Goal: Find specific page/section: Find specific page/section

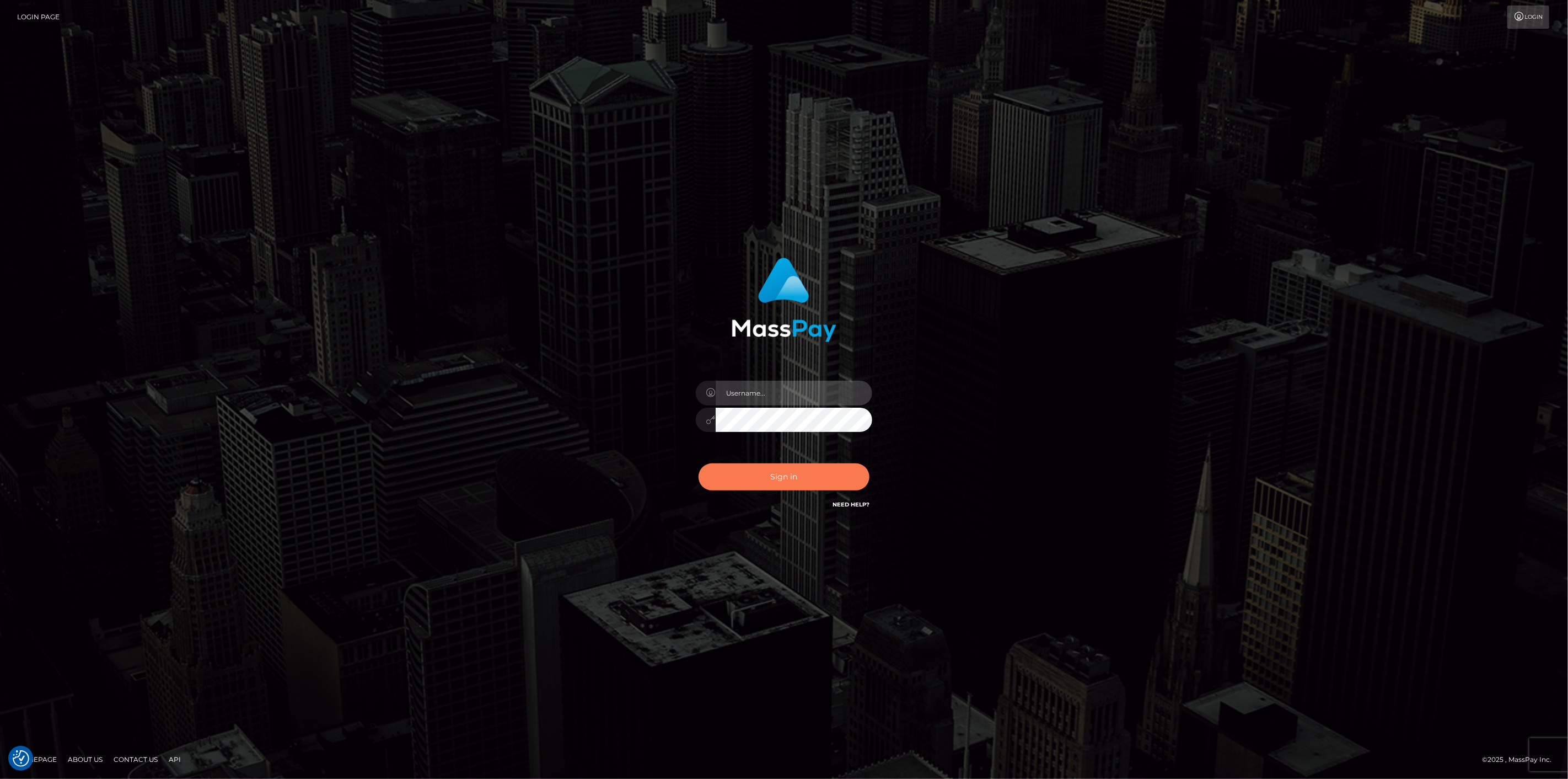
type input "scott.cm"
click at [792, 476] on button "Sign in" at bounding box center [784, 477] width 171 height 27
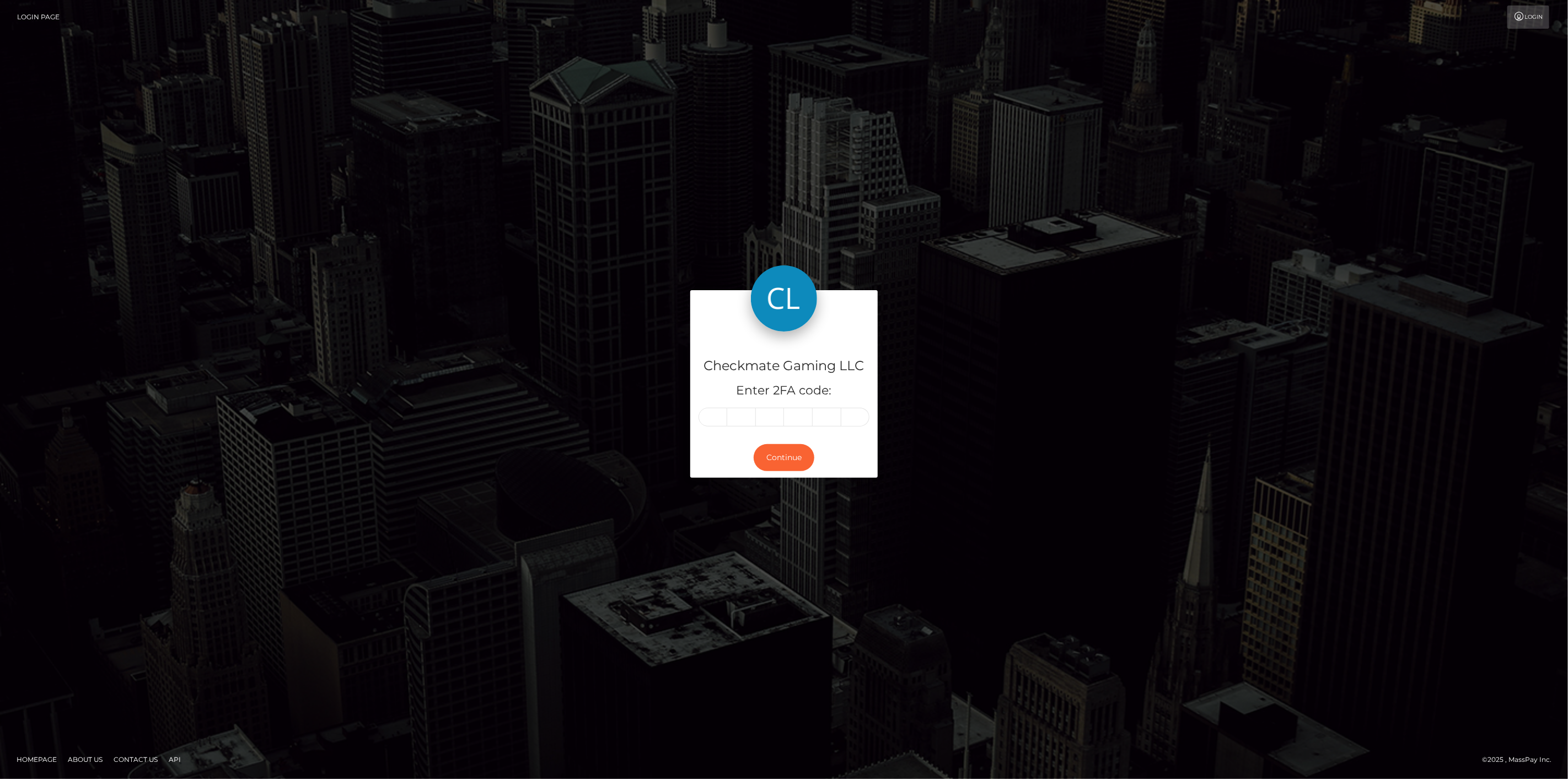
click at [724, 415] on input "text" at bounding box center [713, 417] width 29 height 19
type input "0"
type input "8"
type input "2"
type input "7"
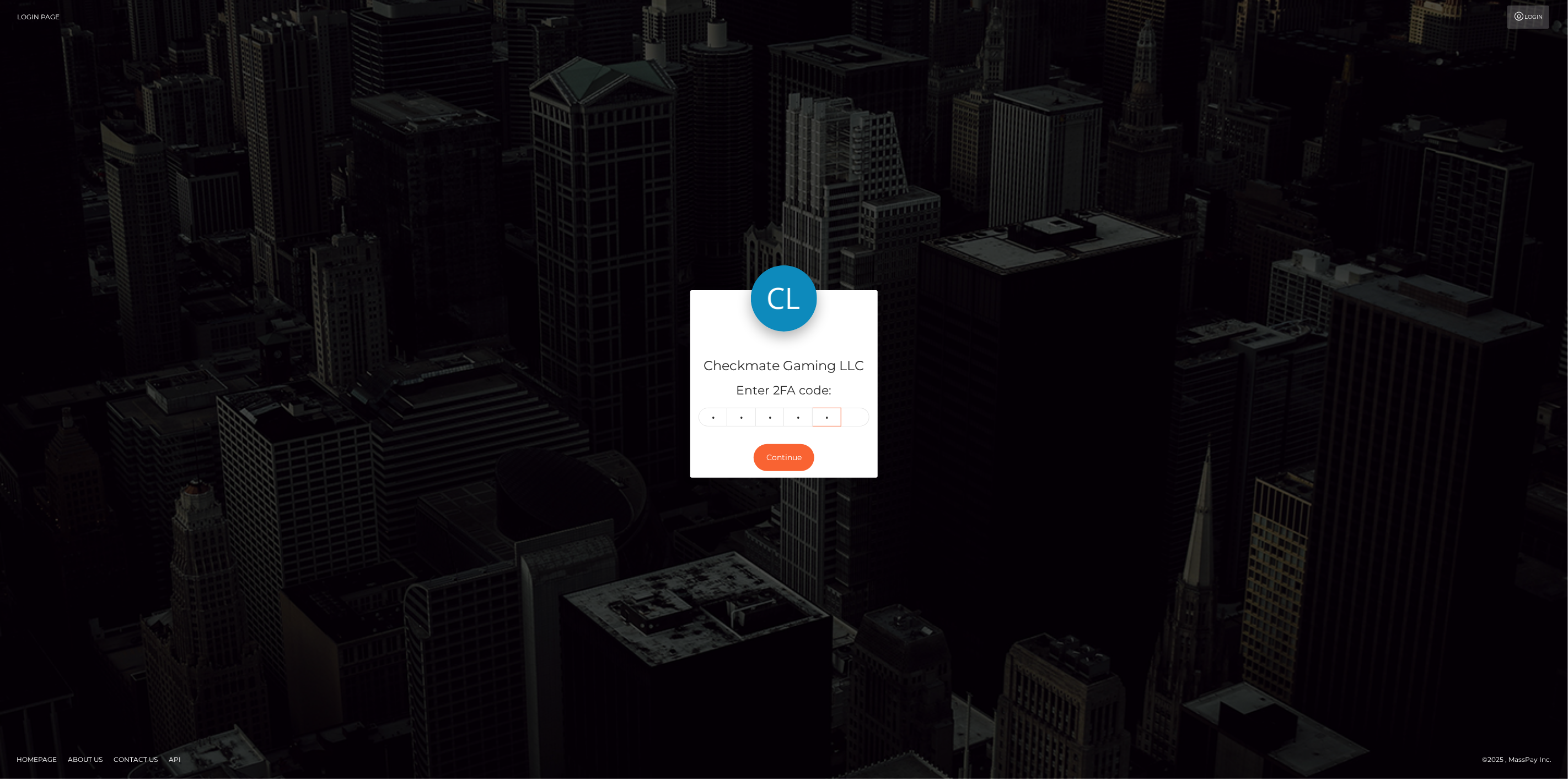
type input "3"
type input "2"
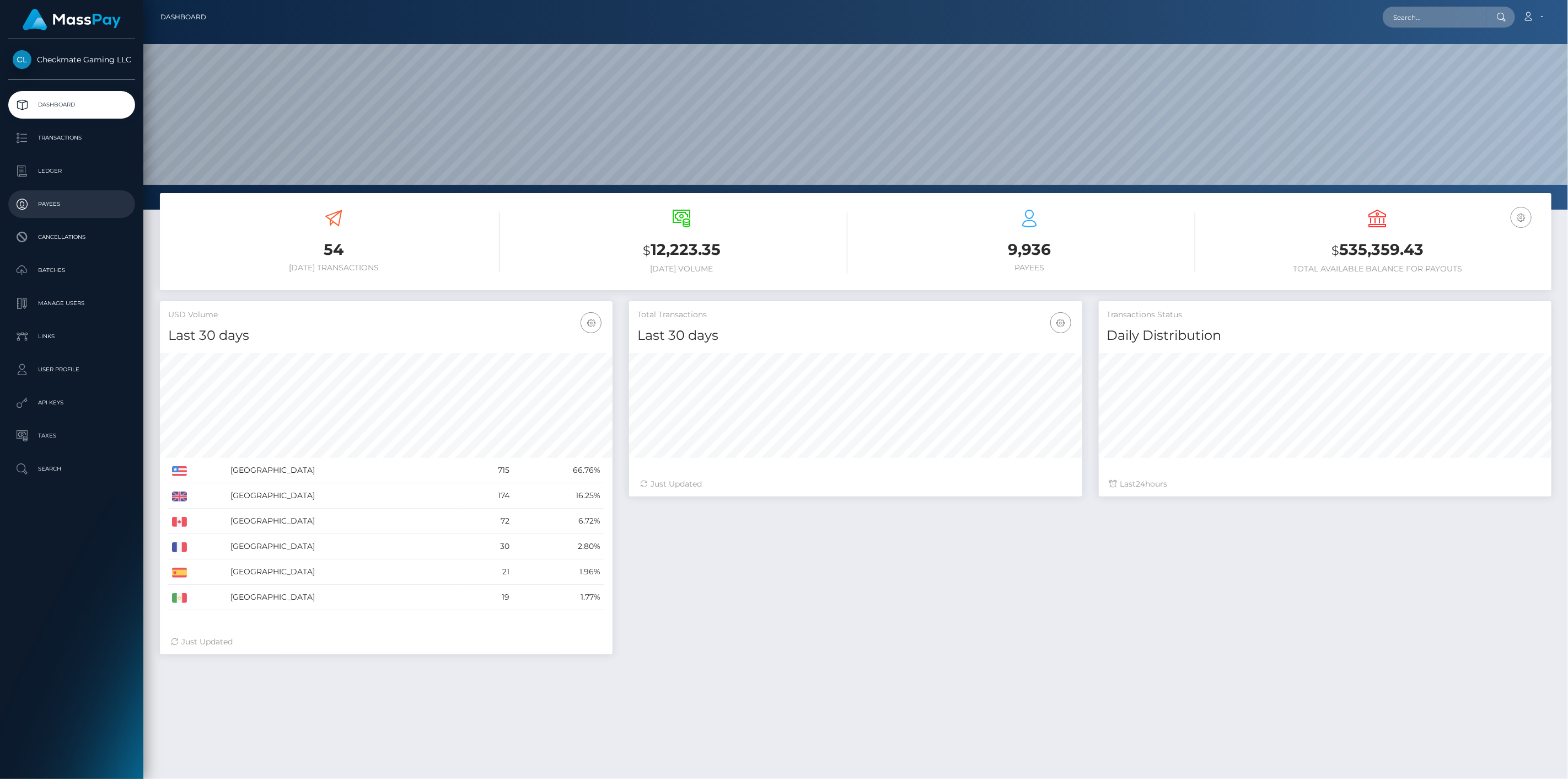
scroll to position [196, 453]
click at [58, 198] on p "Payees" at bounding box center [72, 203] width 118 height 16
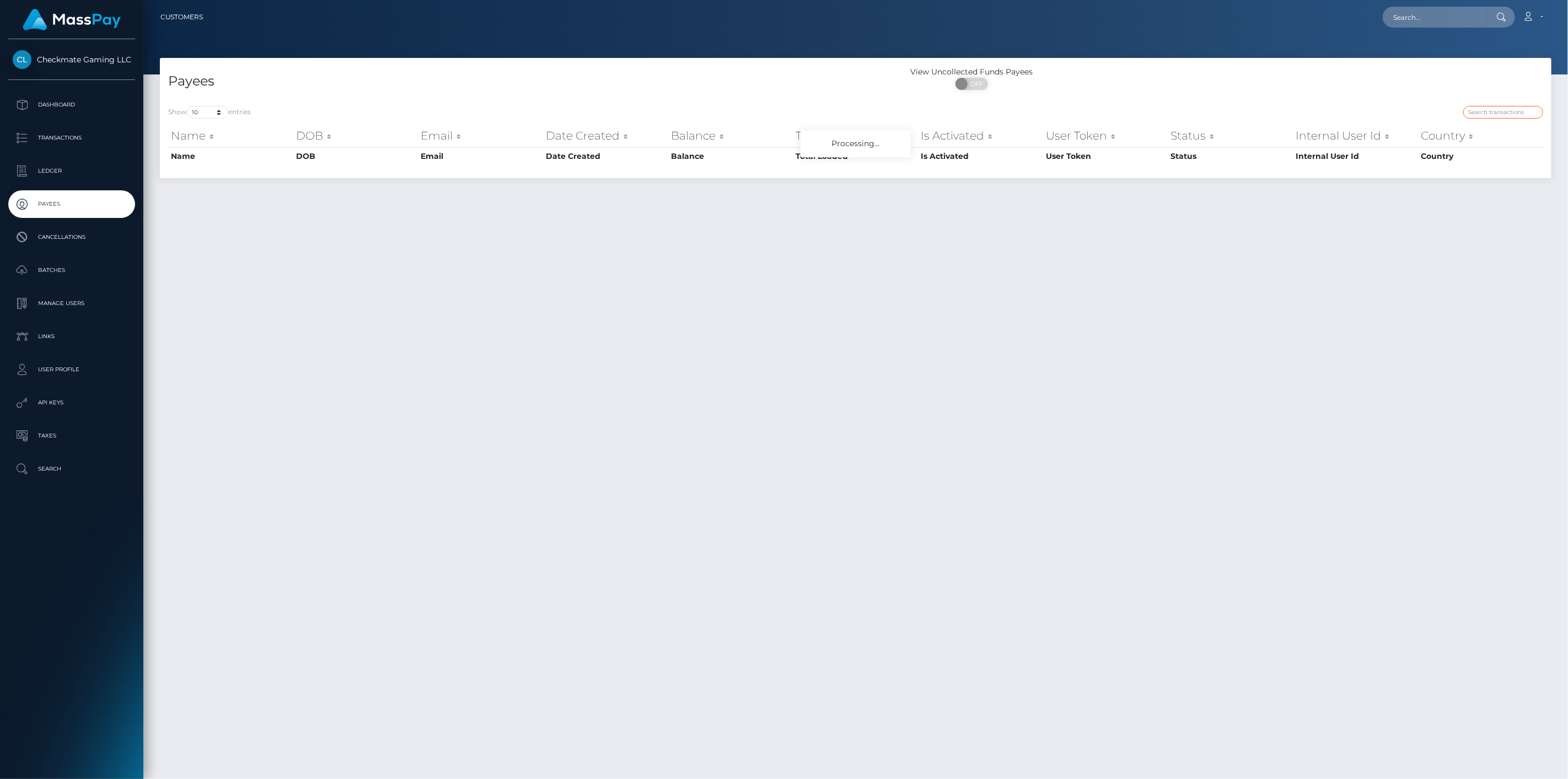
click at [1502, 108] on input "search" at bounding box center [1504, 112] width 80 height 13
paste input "1409588"
click at [1529, 111] on input "1409588" at bounding box center [1504, 112] width 80 height 13
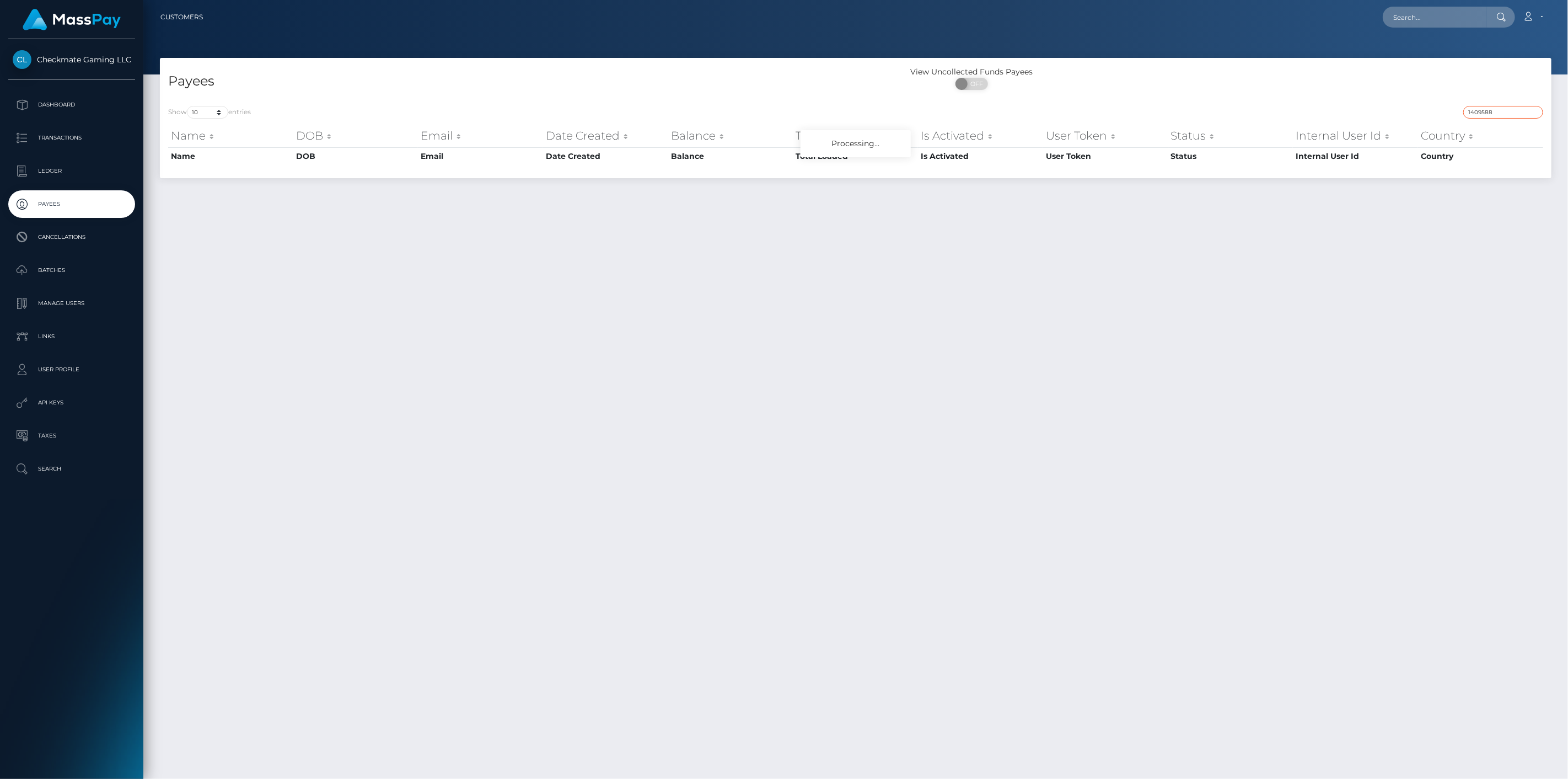
click at [1518, 111] on input "1409588" at bounding box center [1504, 112] width 80 height 13
type input "1409588"
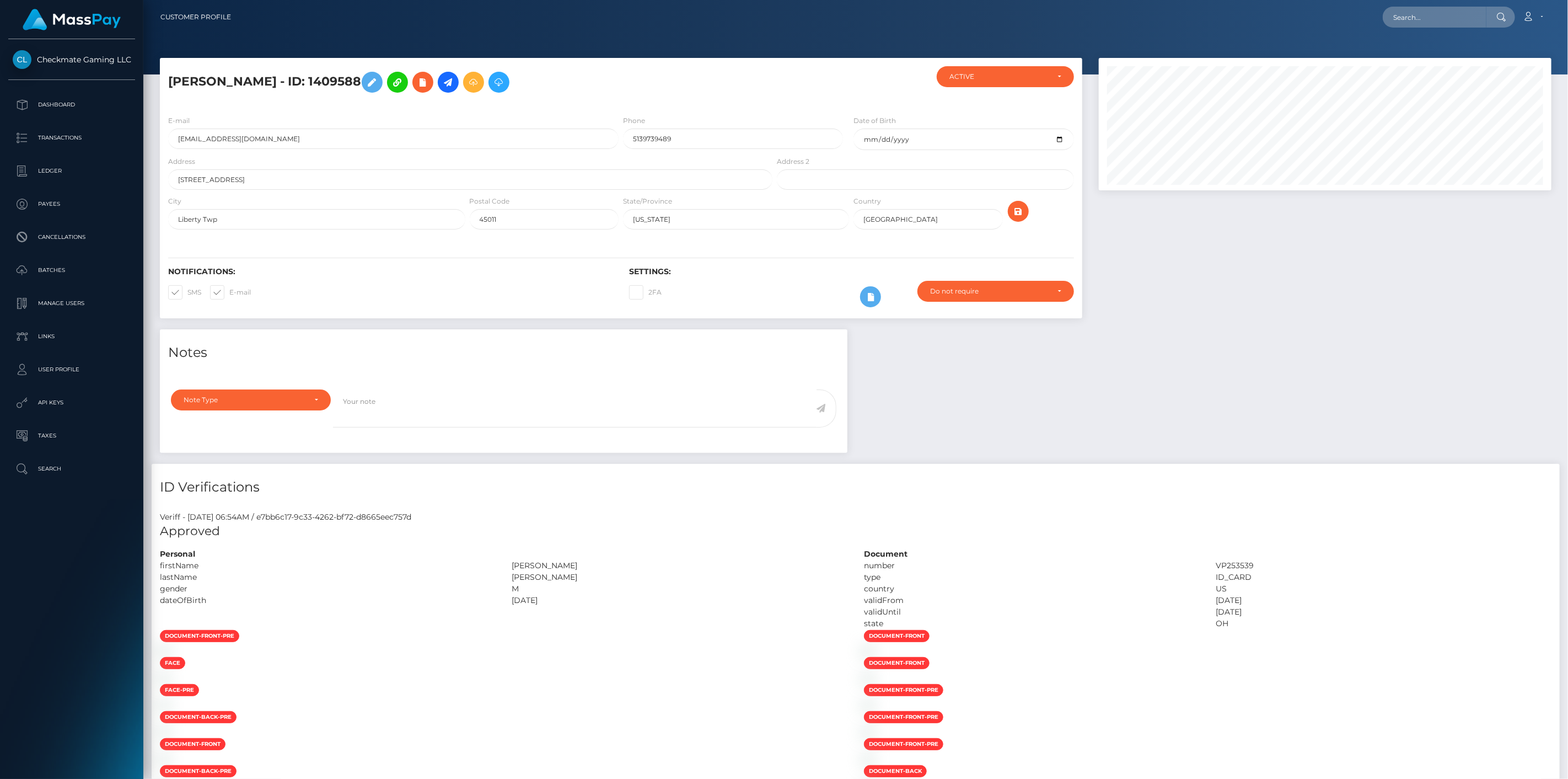
scroll to position [132, 453]
drag, startPoint x: 362, startPoint y: 79, endPoint x: 159, endPoint y: 79, distance: 203.0
click at [159, 79] on div "[PERSON_NAME] - ID: 1409588" at bounding box center [622, 194] width 939 height 272
copy h5 "[PERSON_NAME] - ID: 1409588"
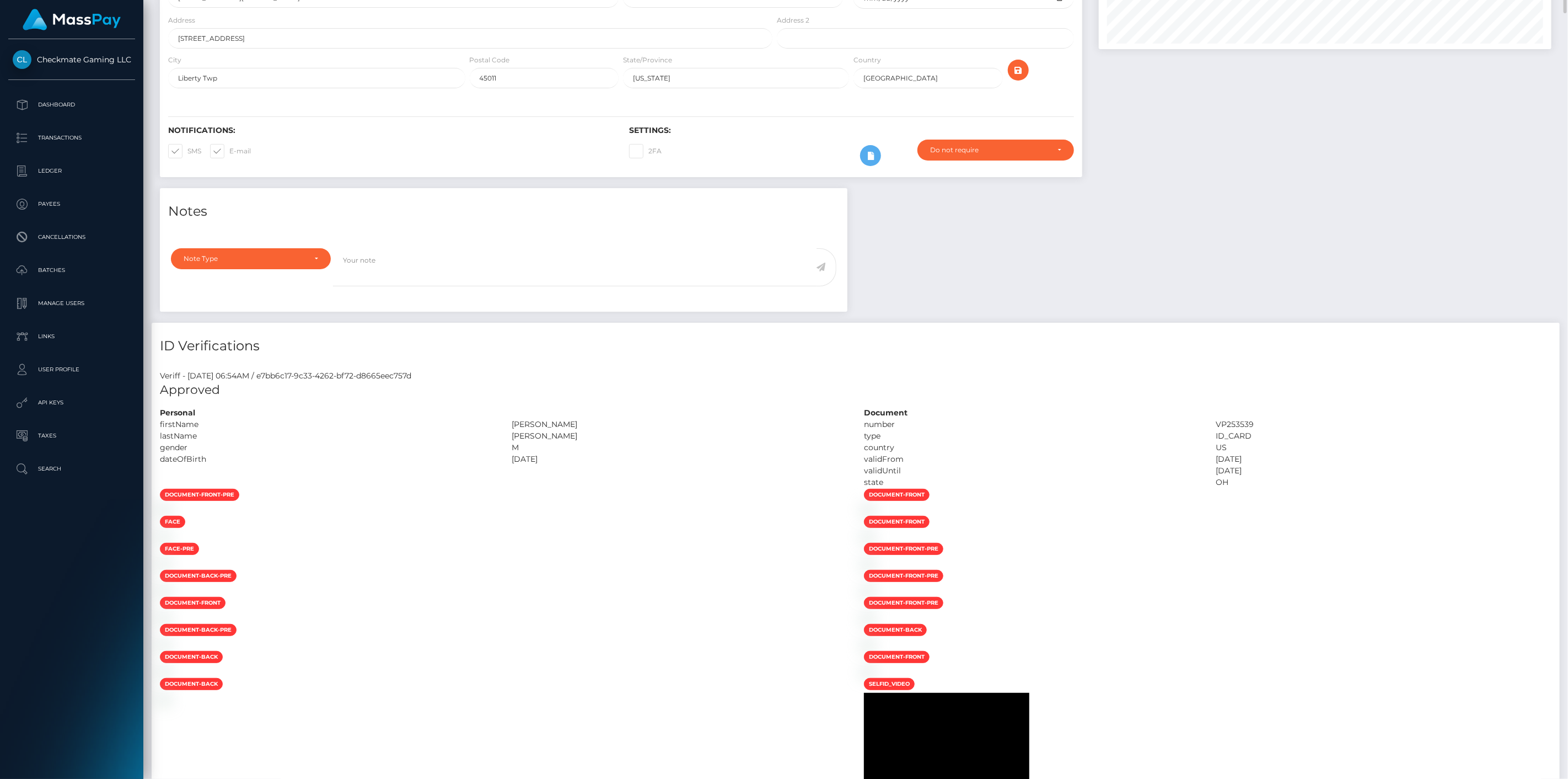
scroll to position [0, 0]
